Goal: Information Seeking & Learning: Learn about a topic

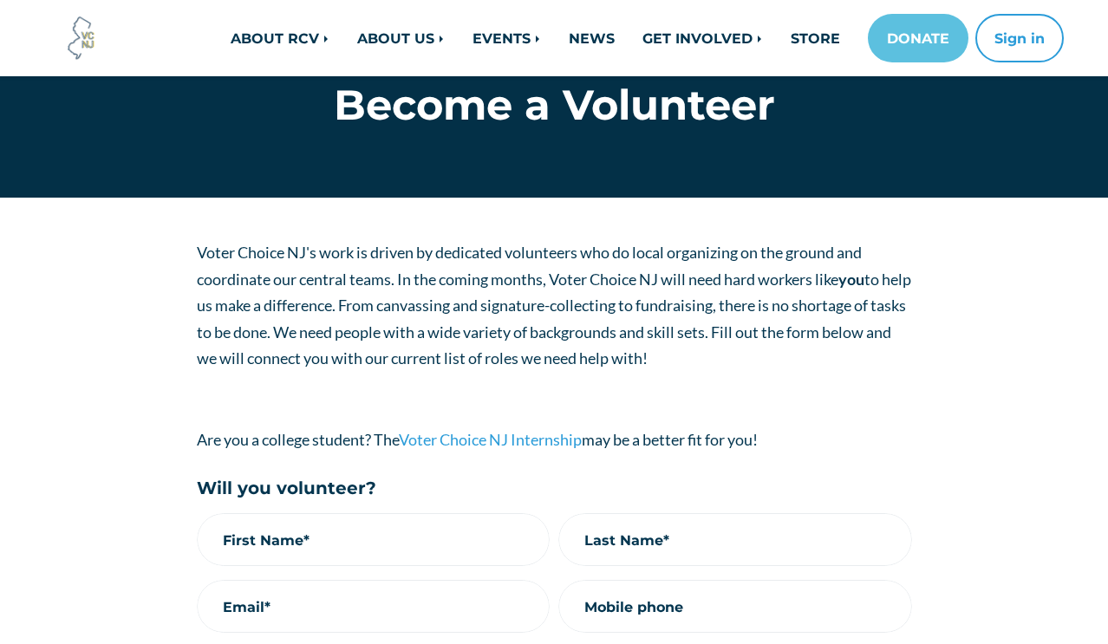
scroll to position [224, 0]
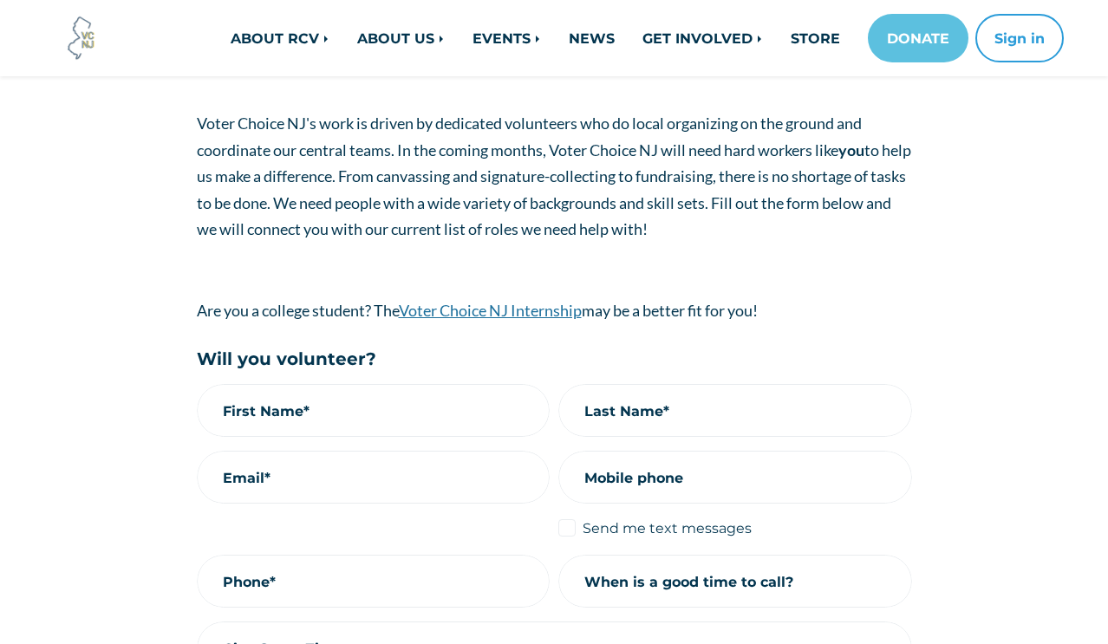
click at [560, 315] on link "Voter Choice NJ Internship" at bounding box center [490, 310] width 183 height 19
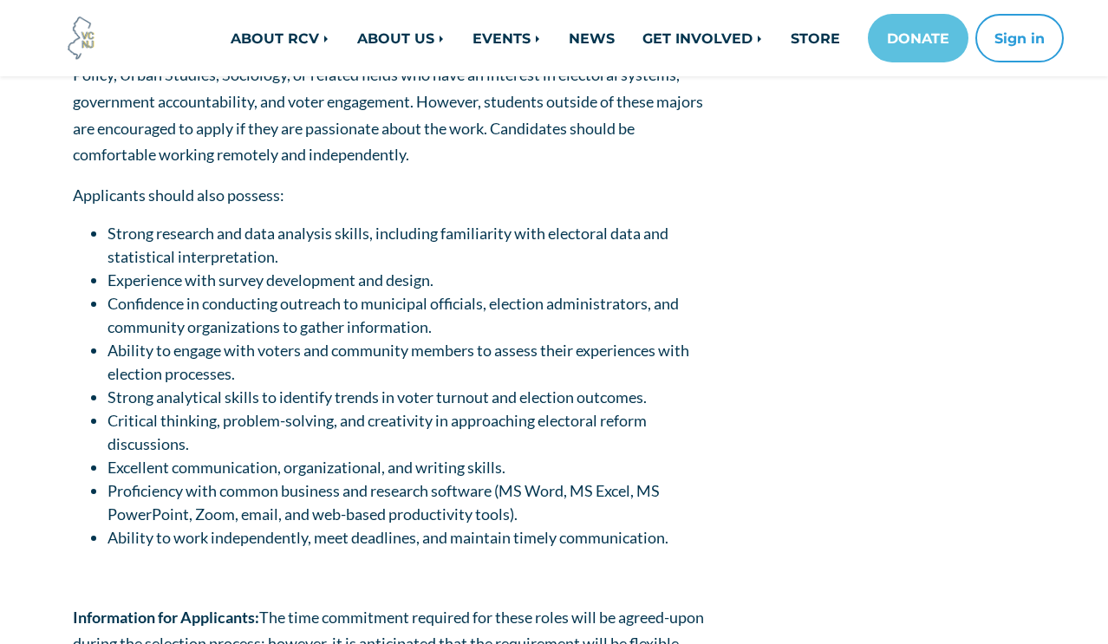
scroll to position [1804, 0]
click at [367, 463] on span "Excellent communication, organizational, and writing skills." at bounding box center [306, 466] width 398 height 19
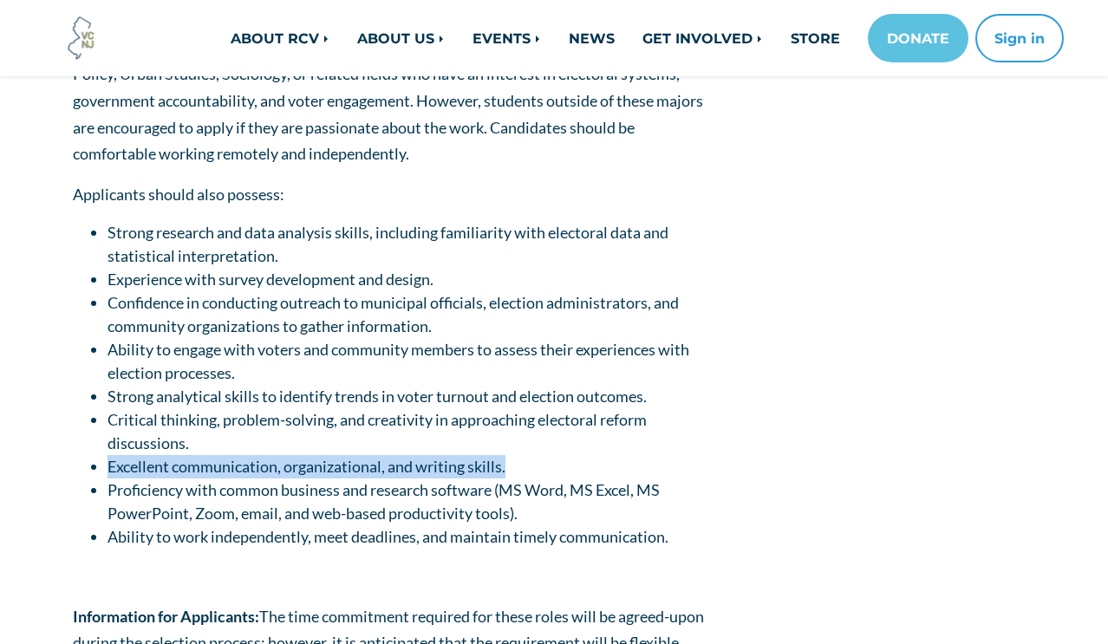
click at [367, 463] on span "Excellent communication, organizational, and writing skills." at bounding box center [306, 466] width 398 height 19
click at [350, 521] on span "Proficiency with common business and research software (MS Word, MS Excel, MS P…" at bounding box center [383, 501] width 552 height 42
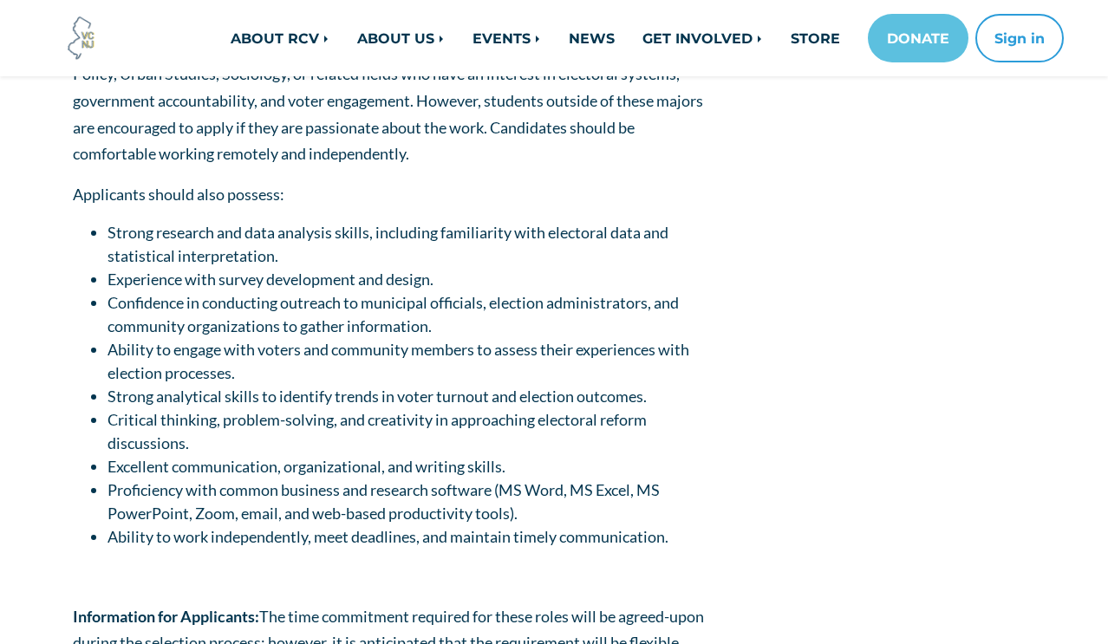
click at [364, 529] on span "Ability to work independently, meet deadlines, and maintain timely communicatio…" at bounding box center [387, 536] width 561 height 19
click at [375, 417] on span "Critical thinking, problem-solving, and creativity in approaching electoral ref…" at bounding box center [376, 431] width 539 height 42
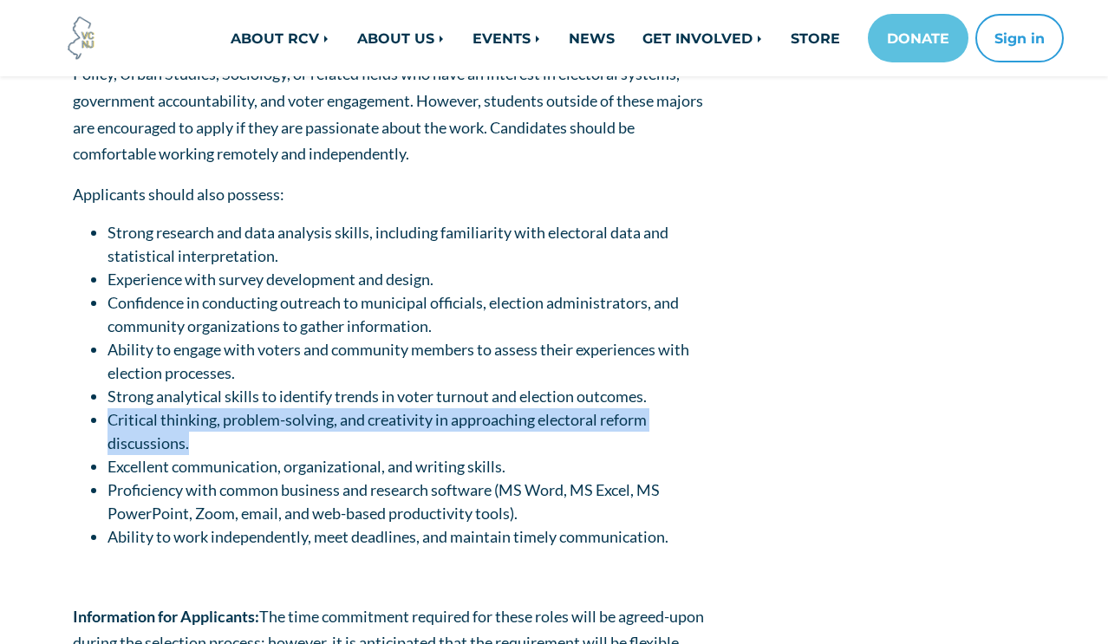
click at [375, 417] on span "Critical thinking, problem-solving, and creativity in approaching electoral ref…" at bounding box center [376, 431] width 539 height 42
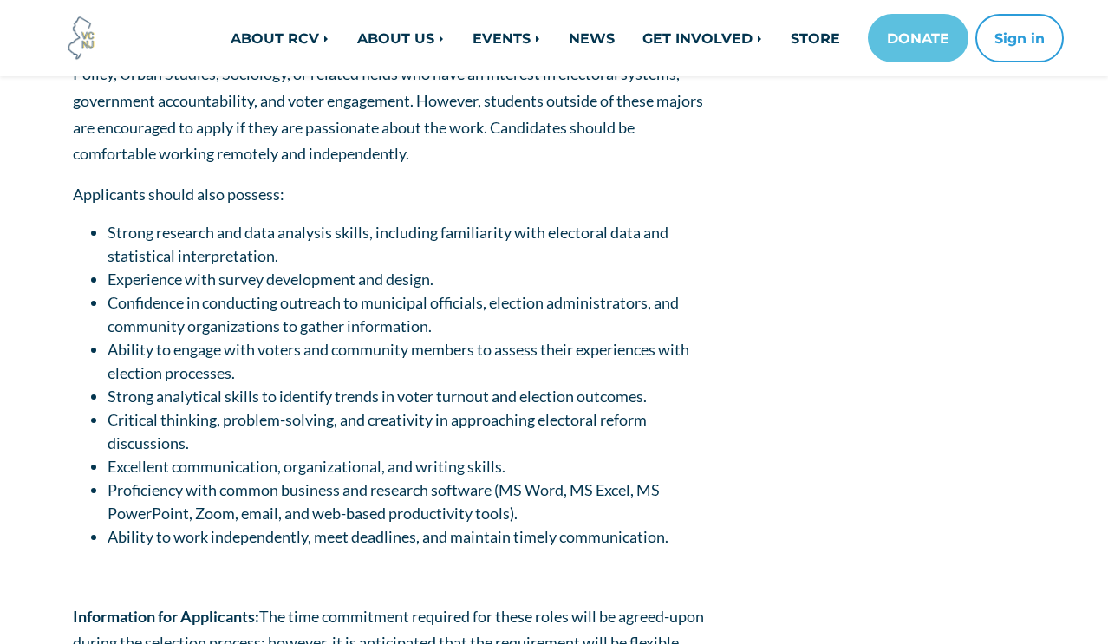
click at [380, 353] on span "Ability to engage with voters and community members to assess their experiences…" at bounding box center [397, 361] width 581 height 42
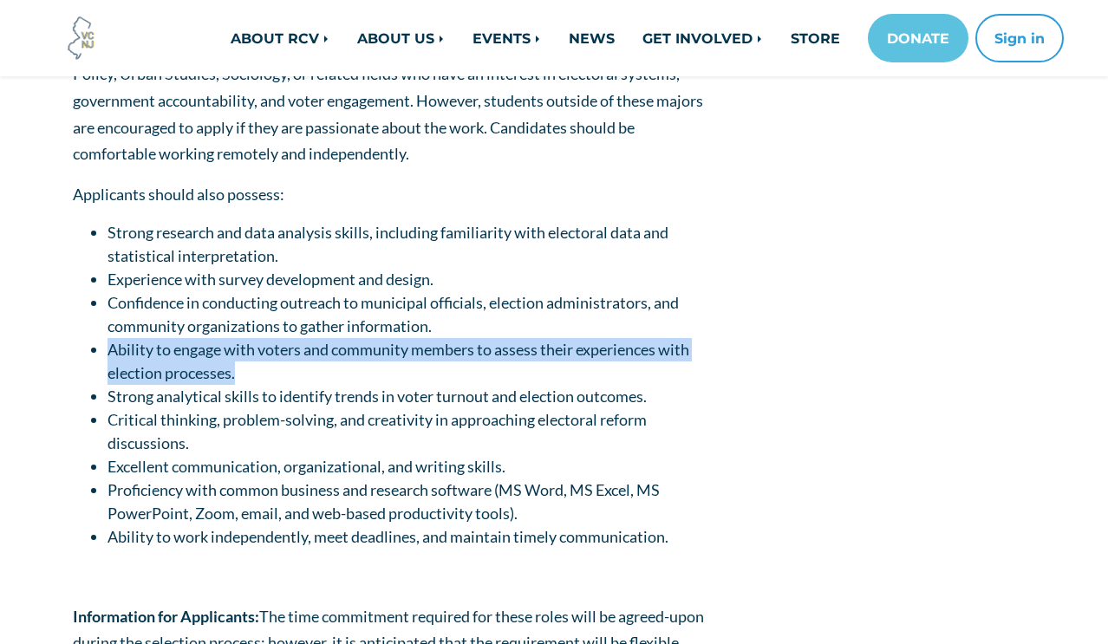
click at [380, 353] on span "Ability to engage with voters and community members to assess their experiences…" at bounding box center [397, 361] width 581 height 42
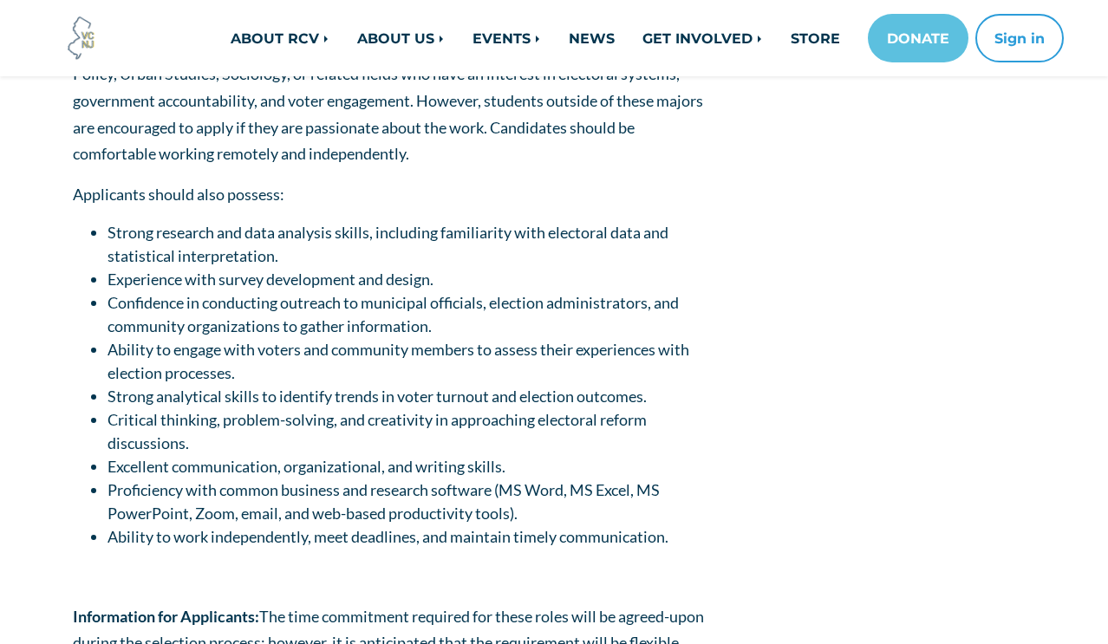
click at [348, 305] on span "Confidence in conducting outreach to municipal officials, election administrato…" at bounding box center [392, 314] width 571 height 42
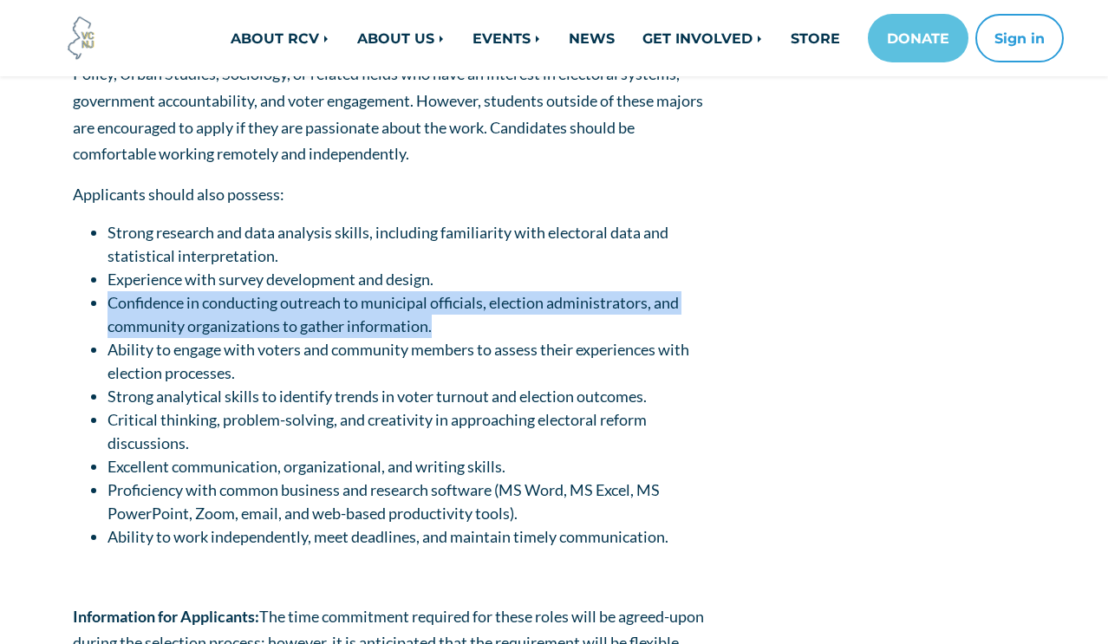
click at [348, 305] on span "Confidence in conducting outreach to municipal officials, election administrato…" at bounding box center [392, 314] width 571 height 42
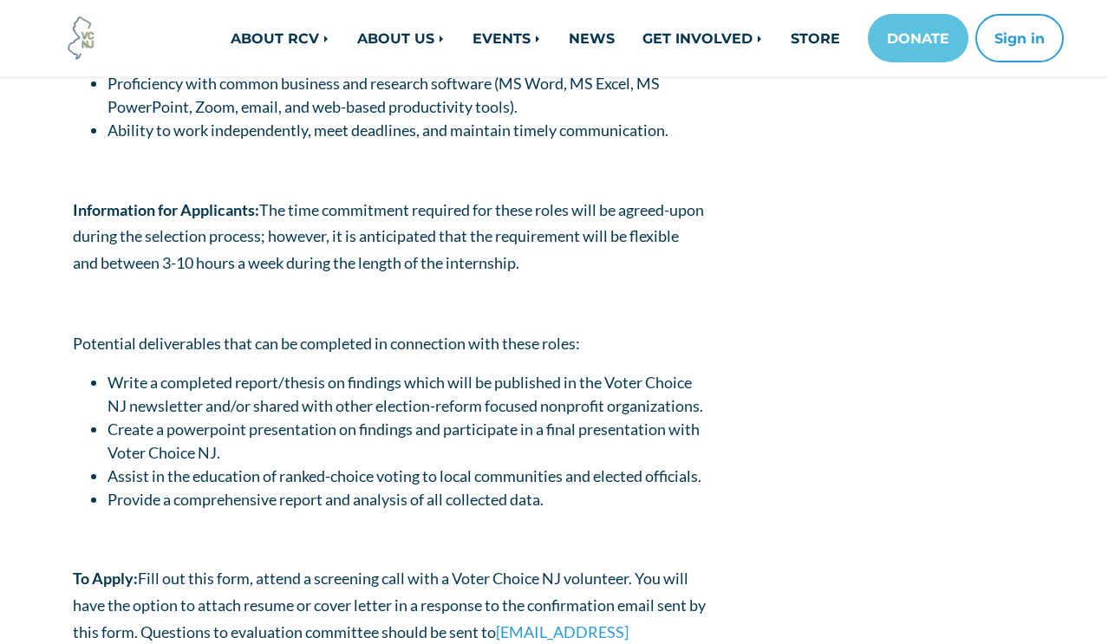
scroll to position [2221, 0]
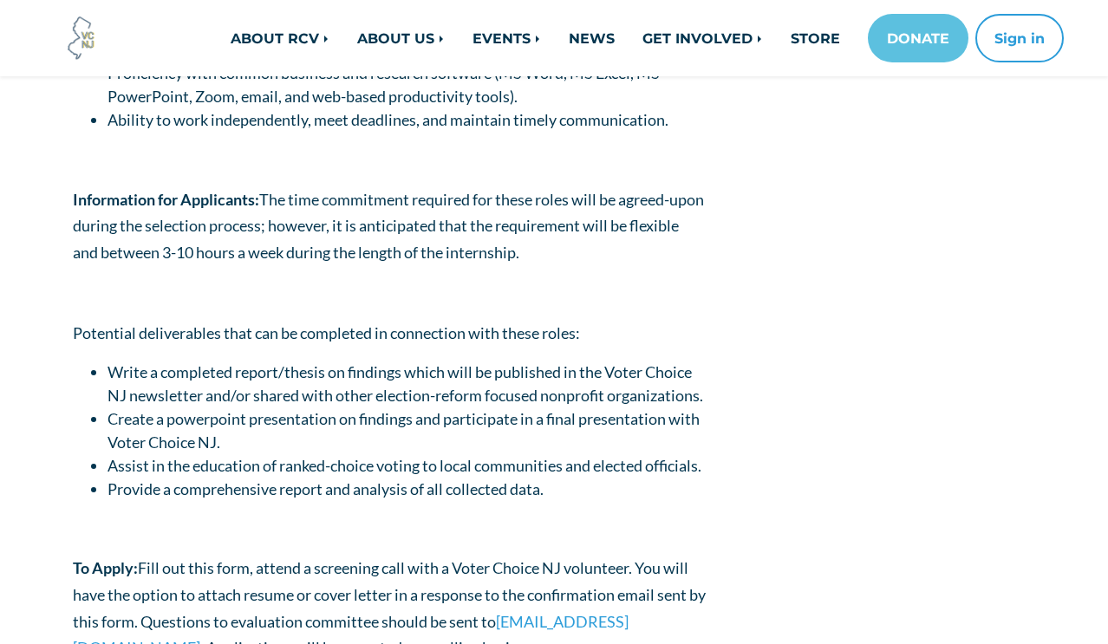
click at [315, 374] on span "Write a completed report/thesis on findings which will be published in the Vote…" at bounding box center [404, 383] width 595 height 42
click at [348, 447] on span "Create a powerpoint presentation on findings and participate in a final present…" at bounding box center [403, 430] width 592 height 42
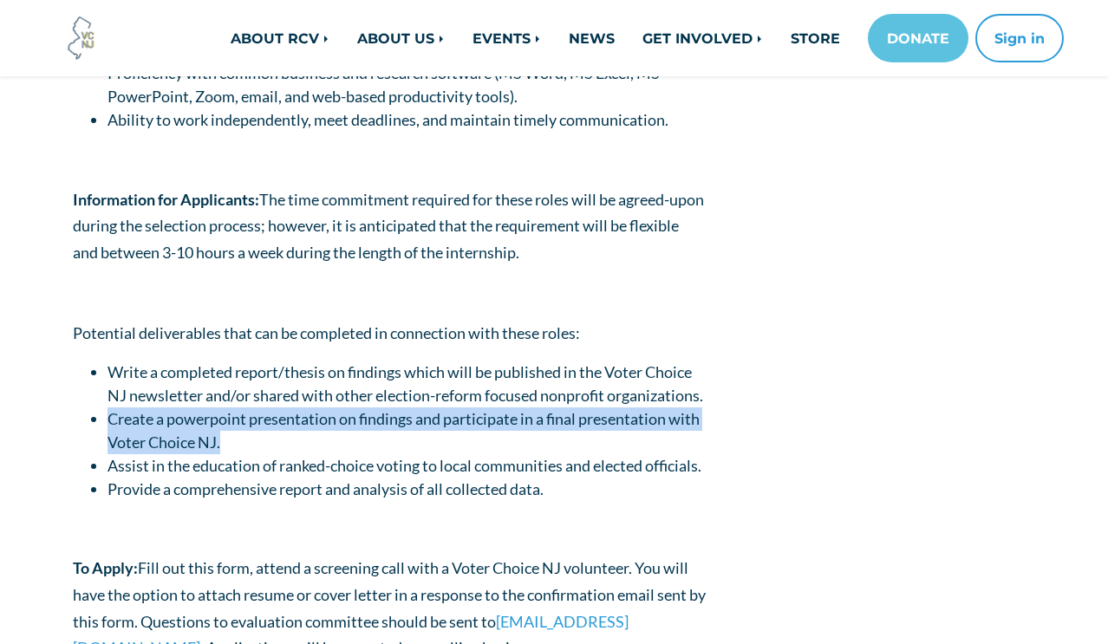
click at [348, 447] on span "Create a powerpoint presentation on findings and participate in a final present…" at bounding box center [403, 430] width 592 height 42
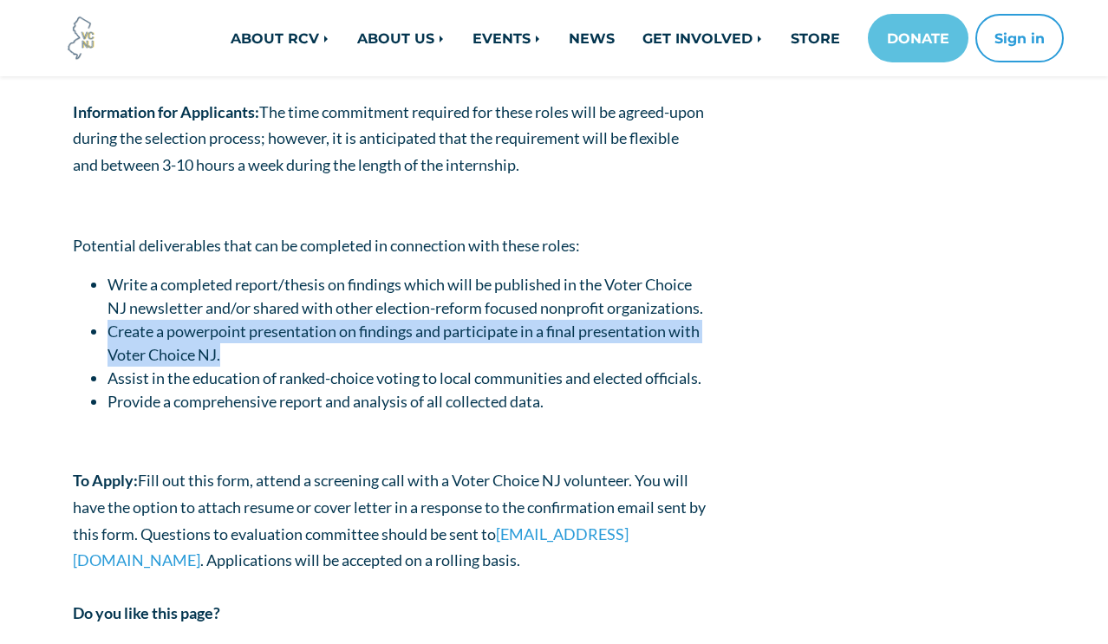
scroll to position [2328, 0]
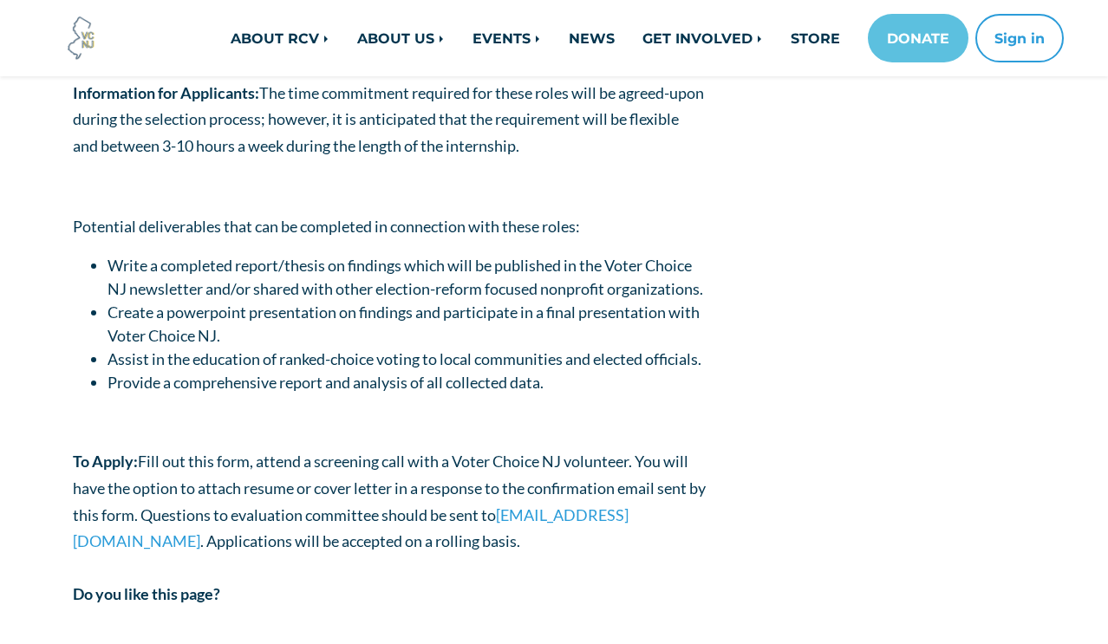
click at [342, 392] on span "Provide a comprehensive report and analysis of all collected data." at bounding box center [325, 382] width 436 height 19
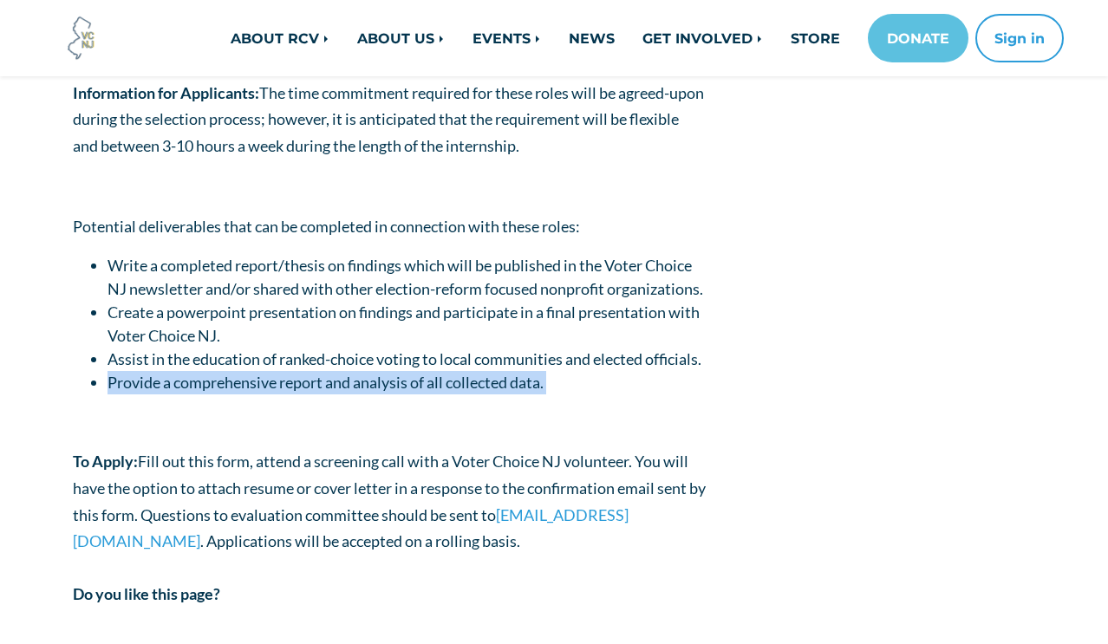
click at [342, 392] on span "Provide a comprehensive report and analysis of all collected data." at bounding box center [325, 382] width 436 height 19
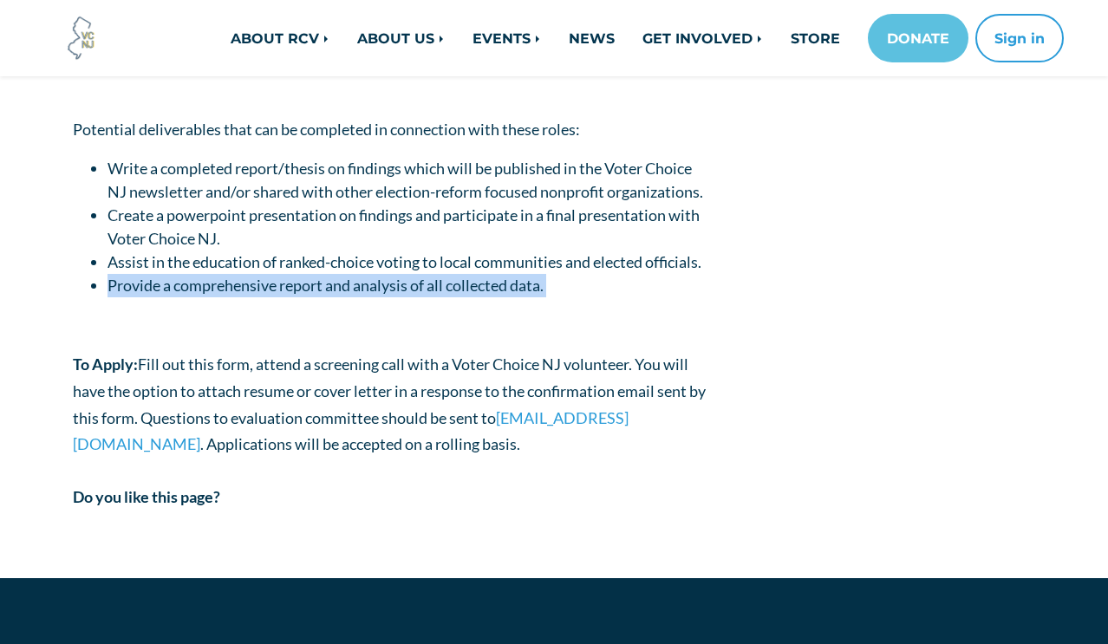
scroll to position [2437, 0]
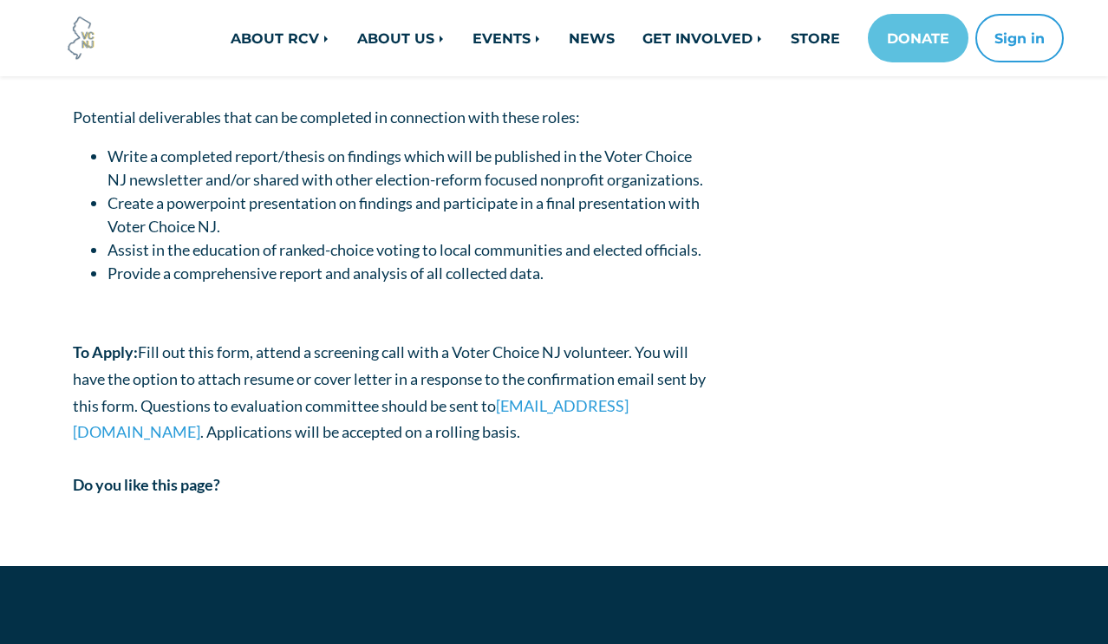
click at [356, 410] on p "To Apply: Fill out this form, attend a screening call with a Voter Choice NJ vo…" at bounding box center [389, 392] width 633 height 106
